Goal: Find specific page/section: Find specific page/section

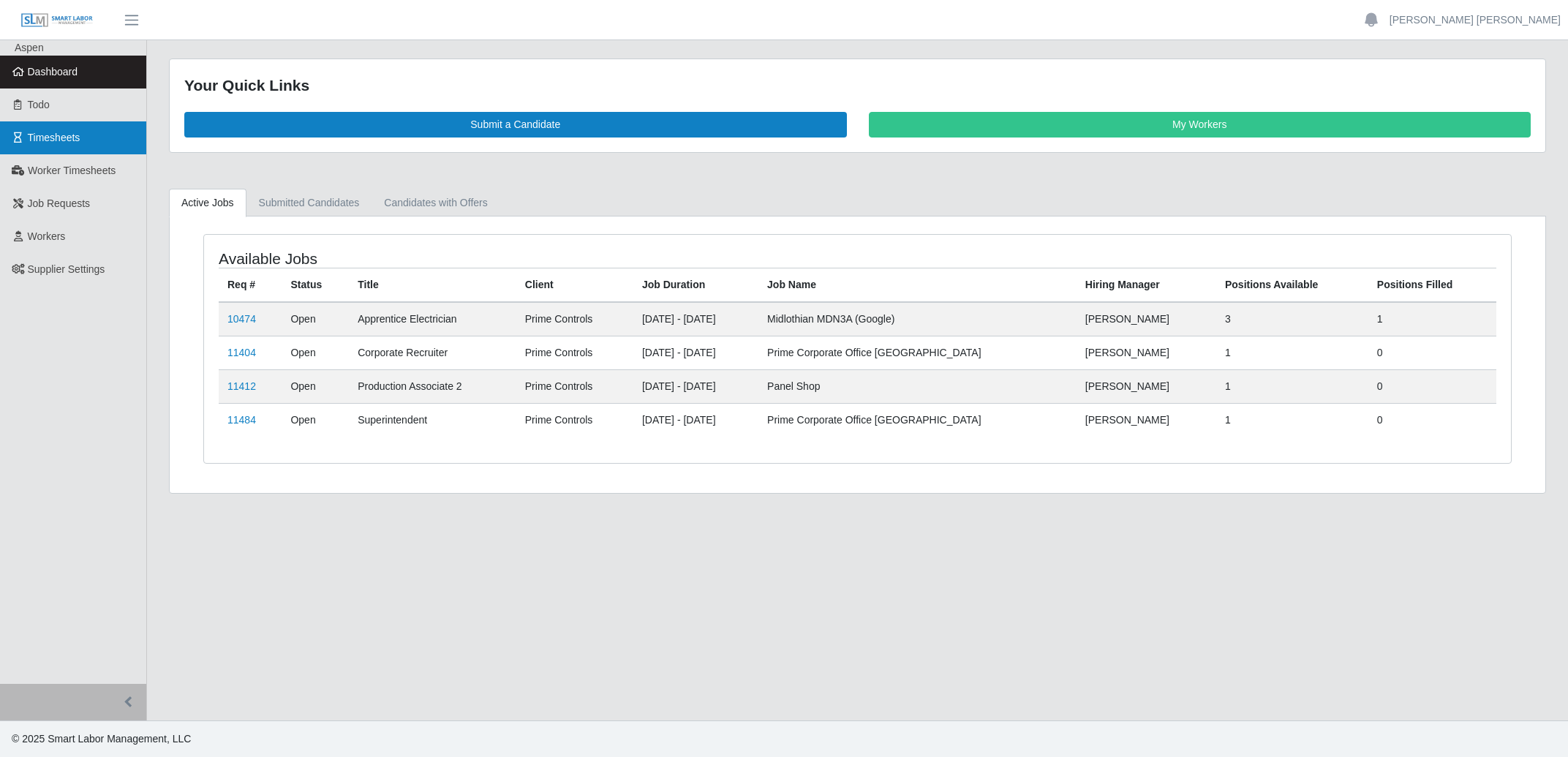
click at [60, 143] on span "Timesheets" at bounding box center [54, 138] width 53 height 11
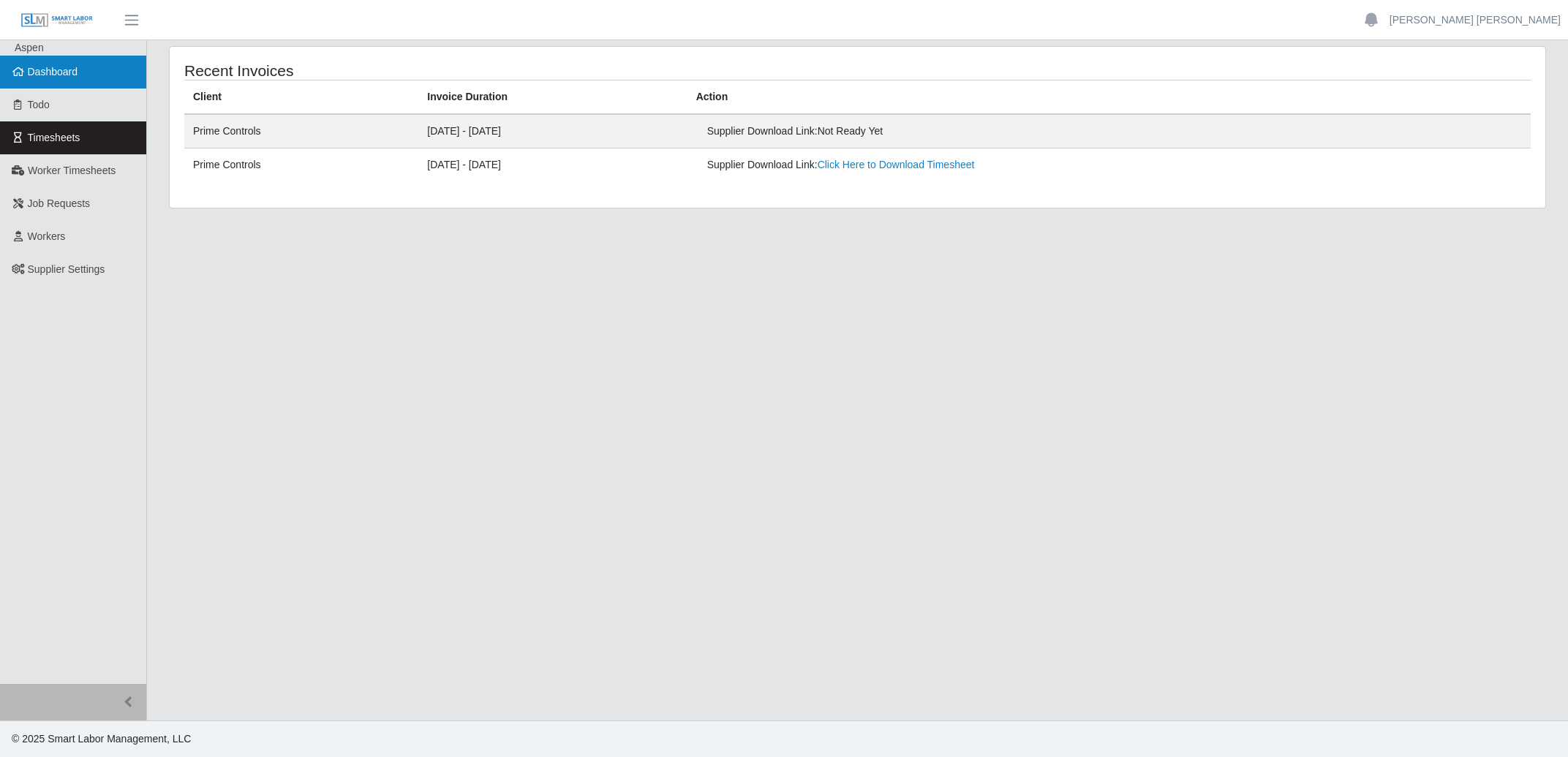
drag, startPoint x: 34, startPoint y: 68, endPoint x: 117, endPoint y: 74, distance: 83.2
click at [35, 68] on span "Dashboard" at bounding box center [53, 72] width 50 height 11
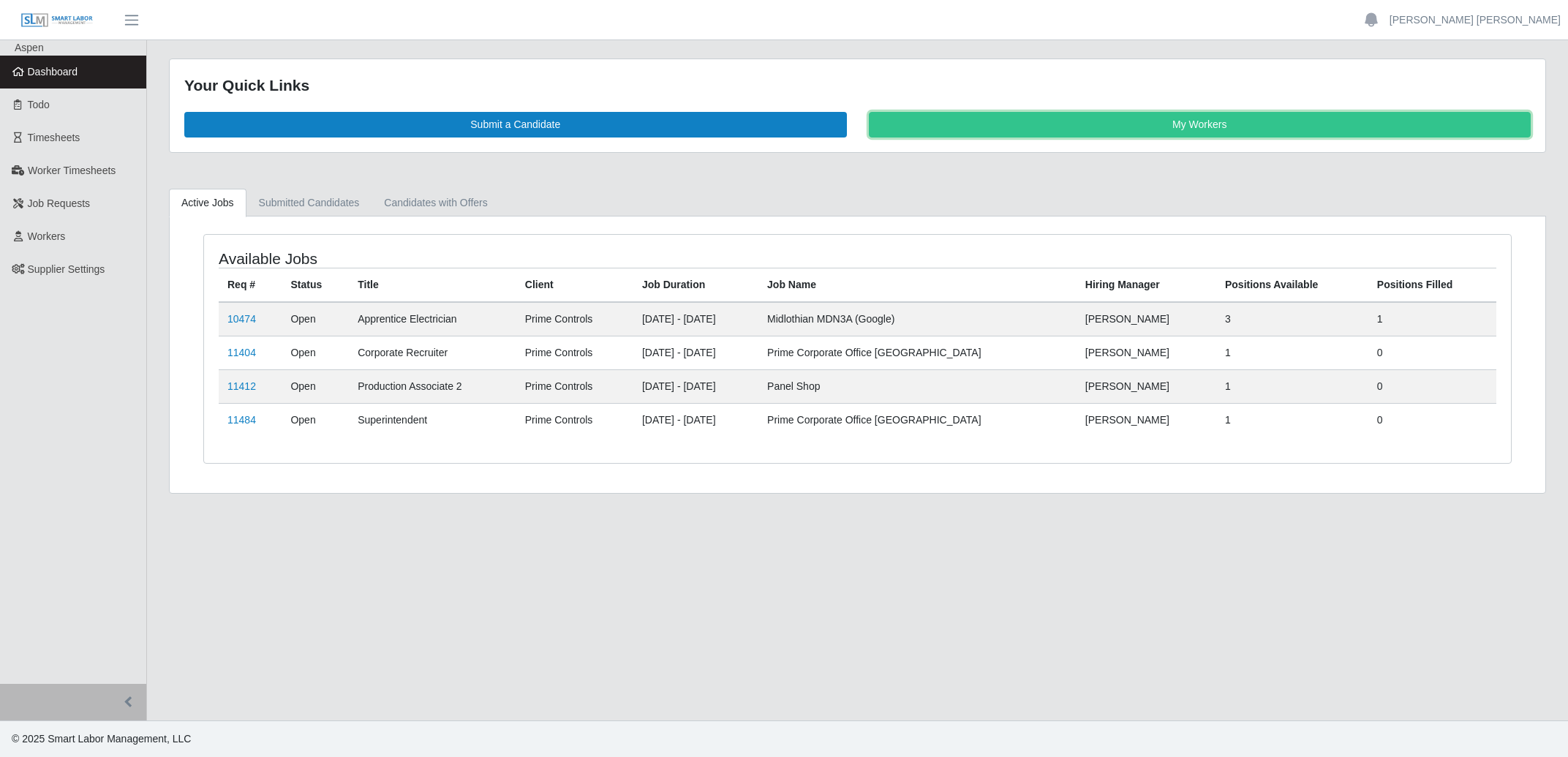
click at [1055, 120] on link "My Workers" at bounding box center [1200, 125] width 662 height 25
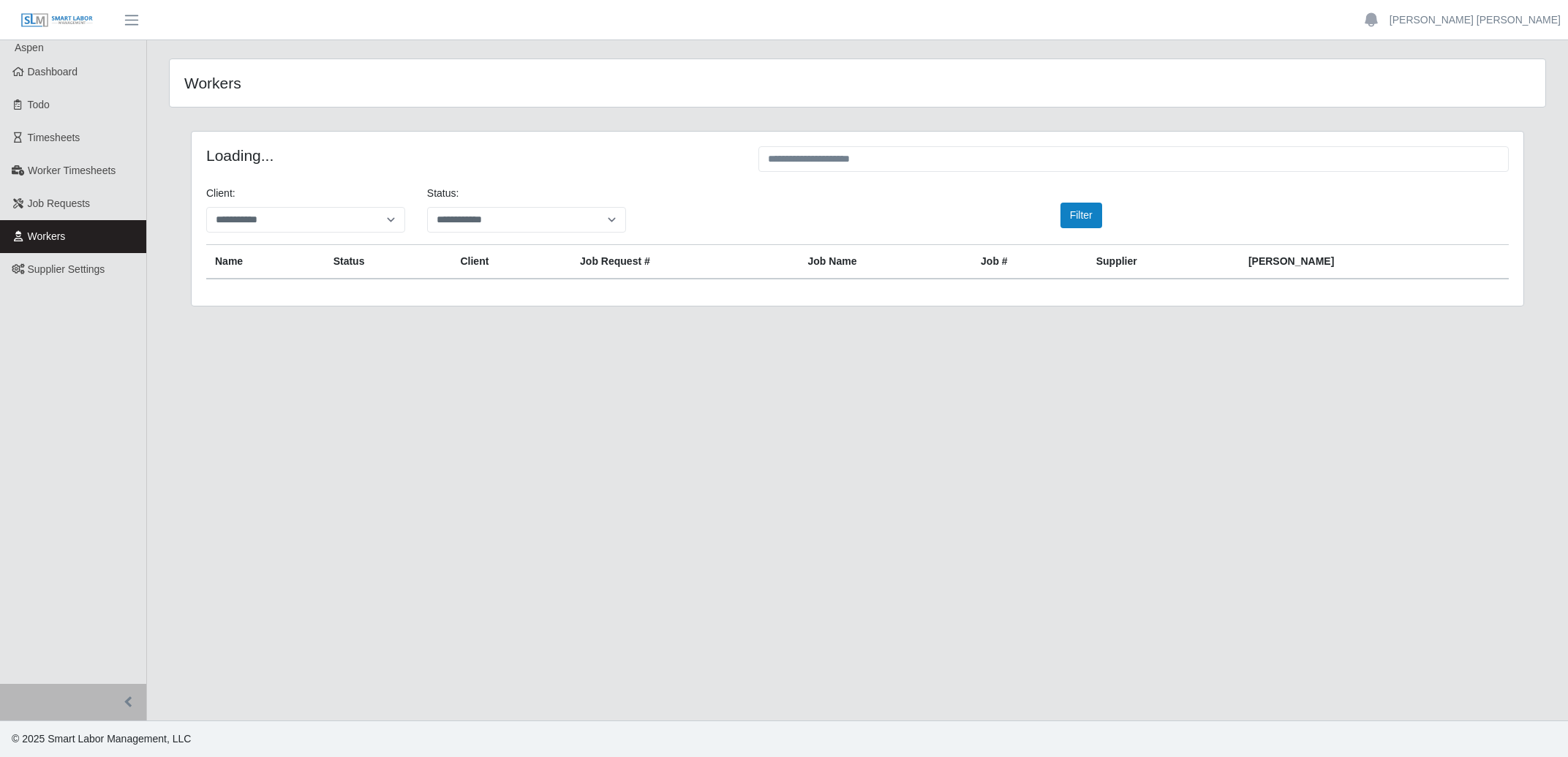
click at [981, 158] on input "text" at bounding box center [1133, 159] width 750 height 25
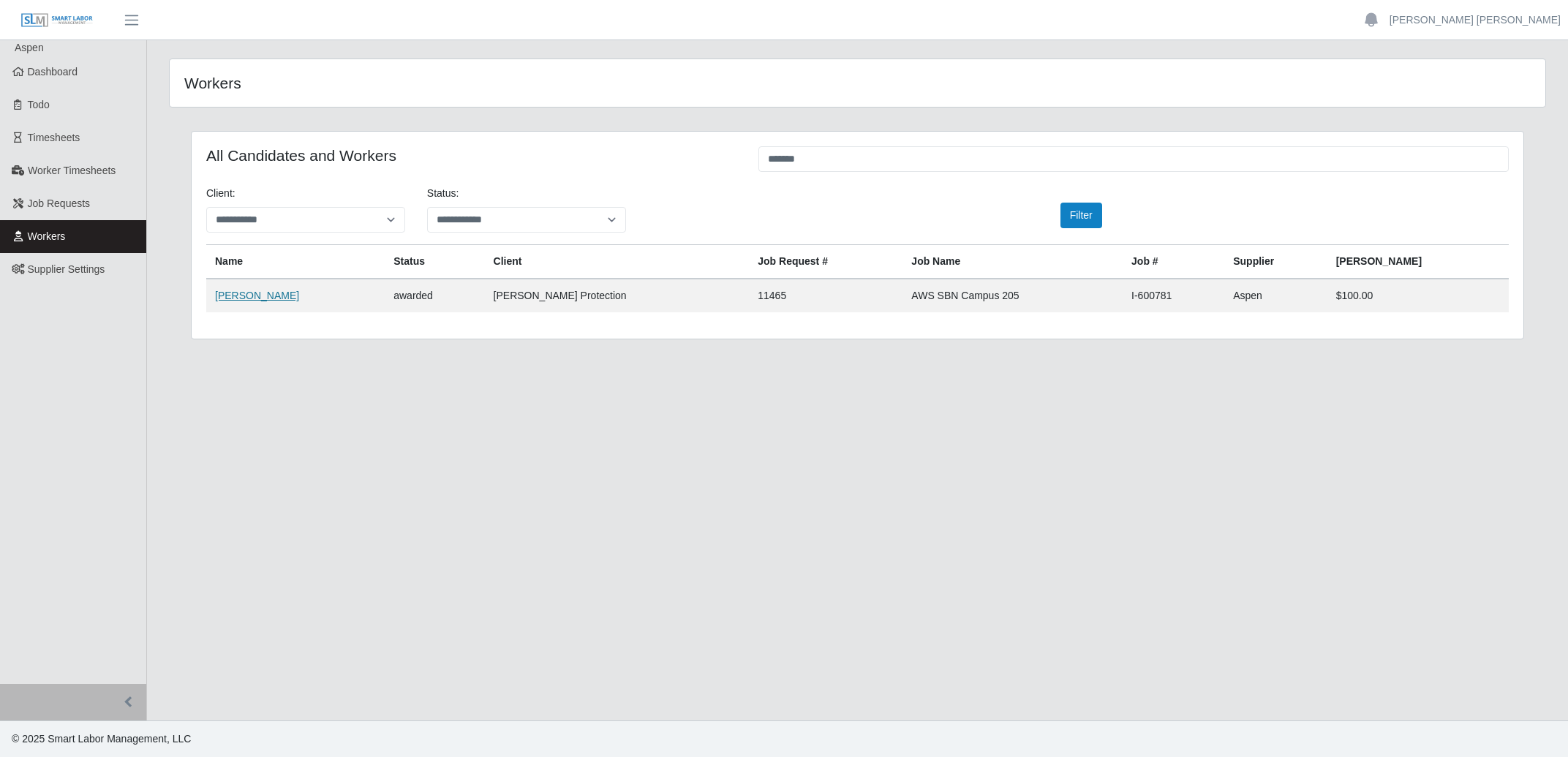
type input "*******"
click at [239, 300] on link "Braydon Risner" at bounding box center [256, 295] width 84 height 11
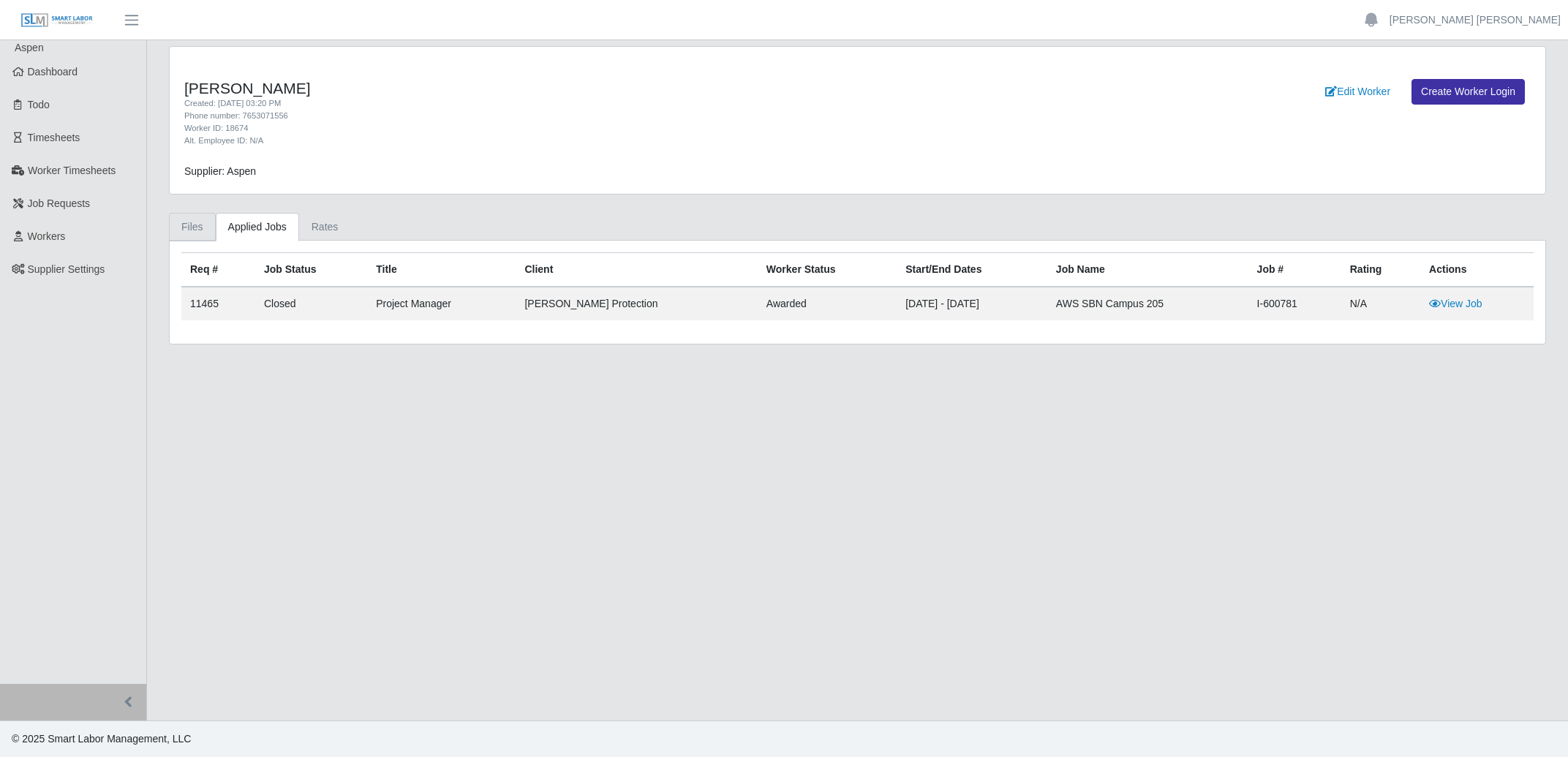
click at [196, 230] on link "Files" at bounding box center [193, 227] width 47 height 28
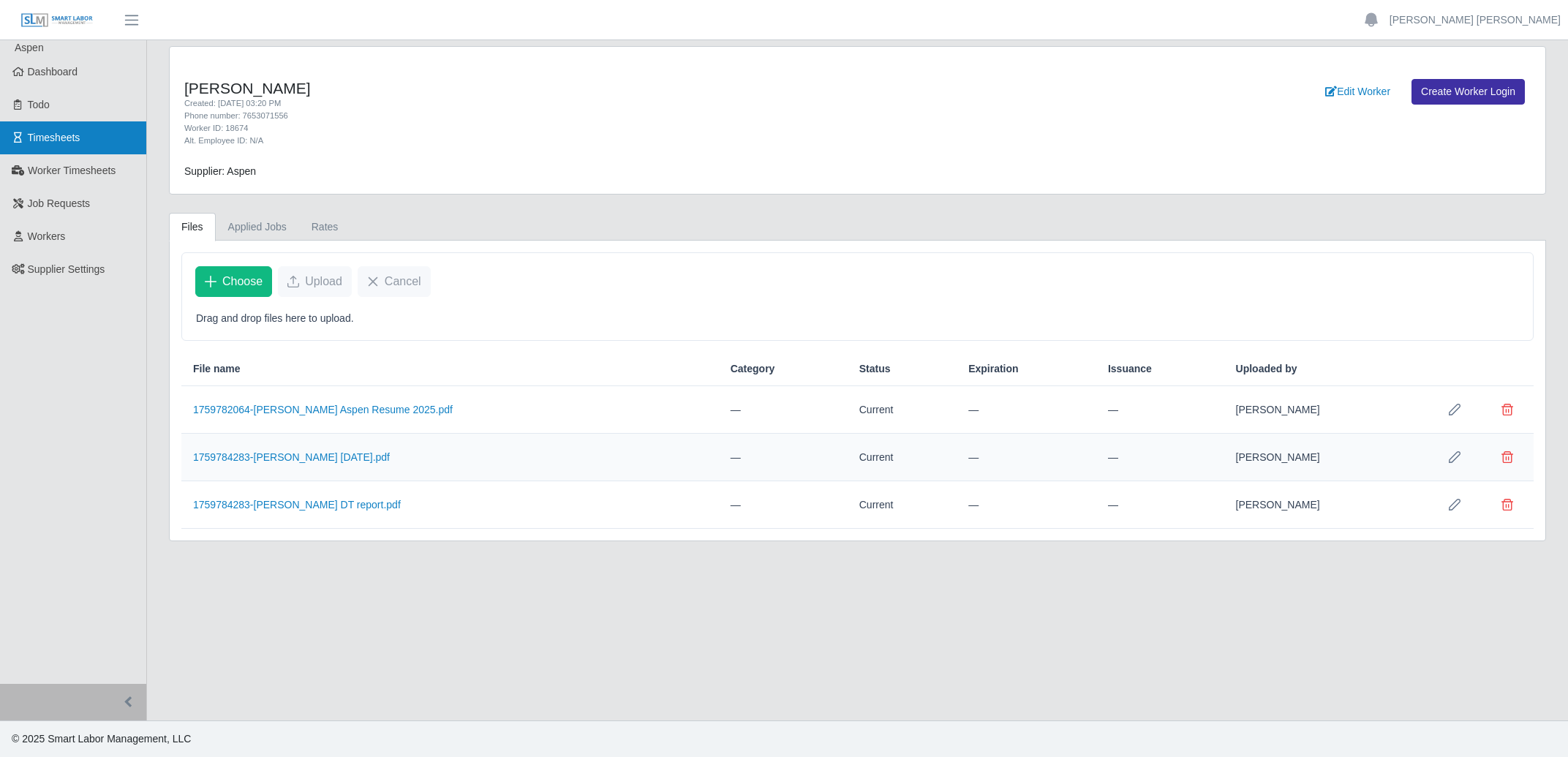
click at [61, 138] on span "Timesheets" at bounding box center [54, 138] width 53 height 11
